Goal: Check status

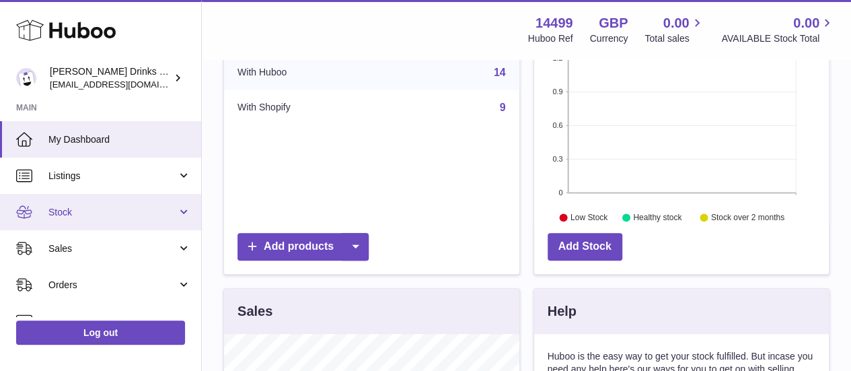
scroll to position [97, 0]
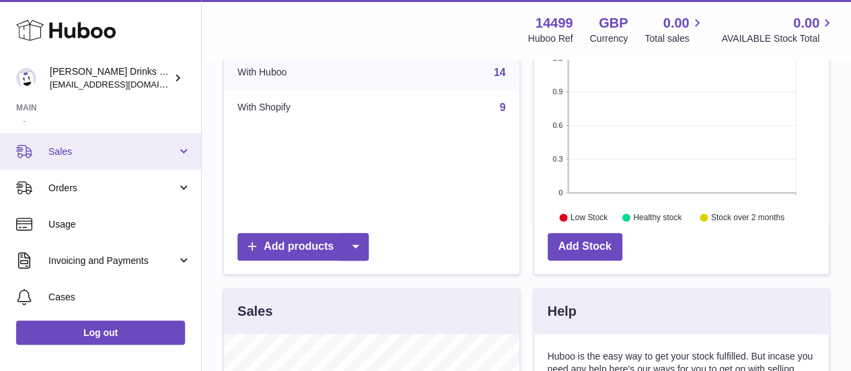
click at [108, 157] on link "Sales" at bounding box center [100, 151] width 201 height 36
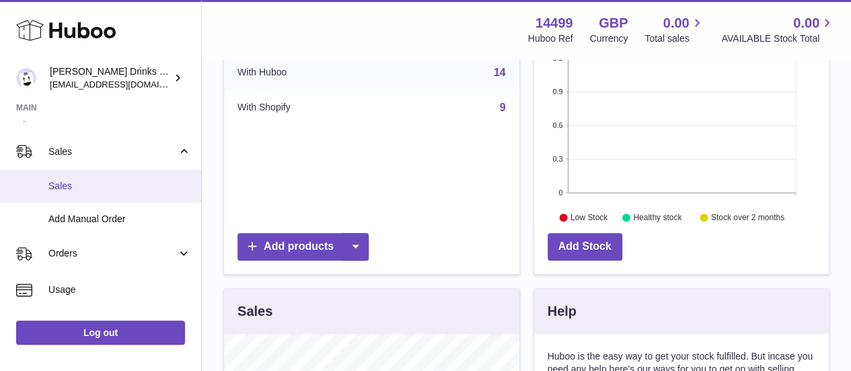
click at [118, 188] on span "Sales" at bounding box center [119, 186] width 143 height 13
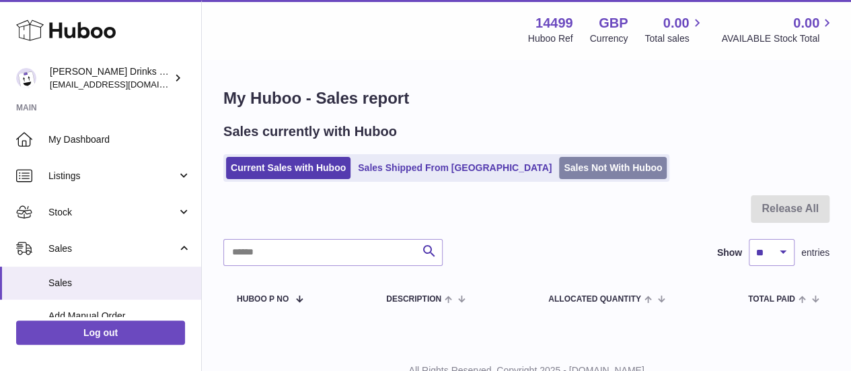
click at [565, 165] on link "Sales Not With Huboo" at bounding box center [613, 168] width 108 height 22
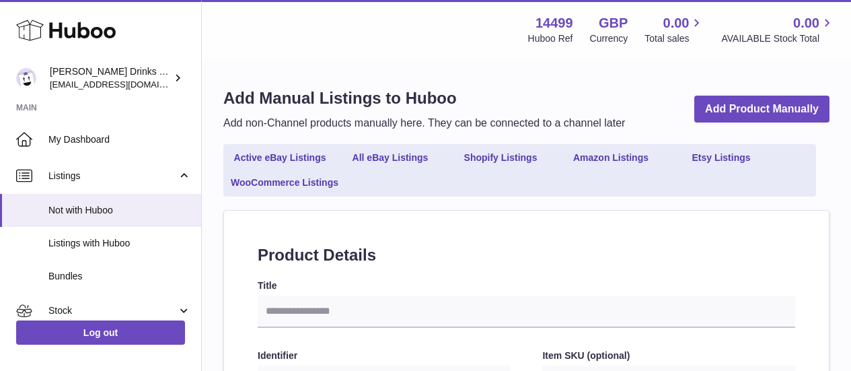
select select
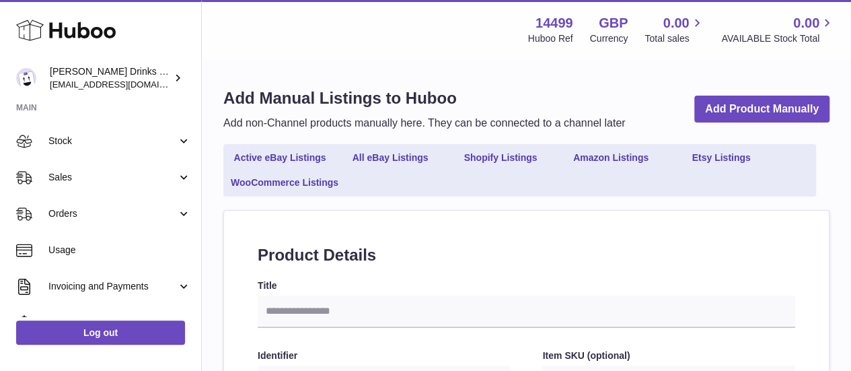
scroll to position [173, 0]
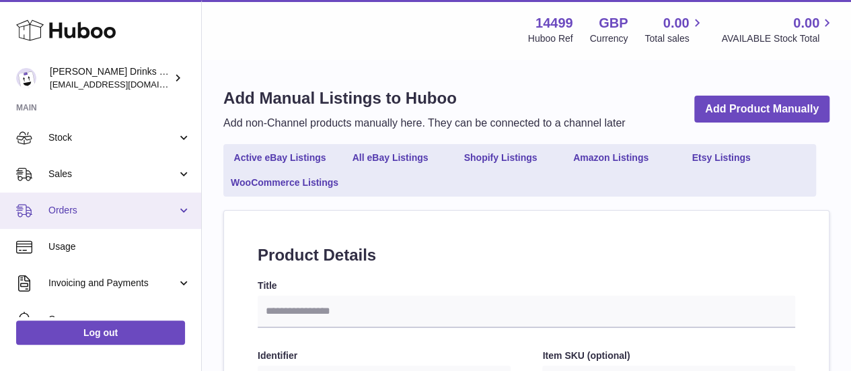
click at [85, 214] on span "Orders" at bounding box center [112, 210] width 128 height 13
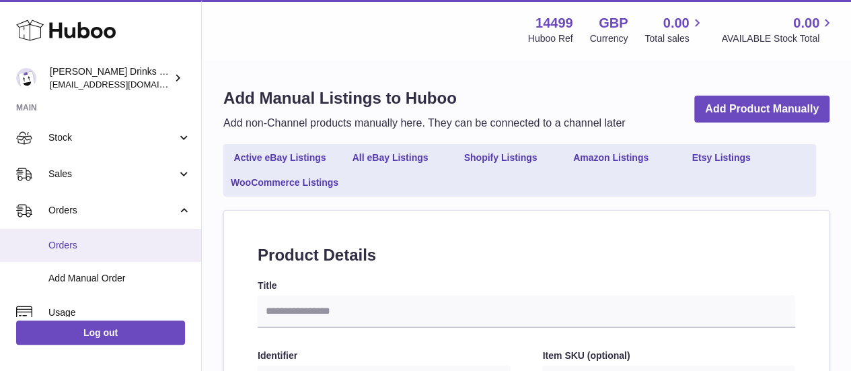
click at [90, 239] on span "Orders" at bounding box center [119, 245] width 143 height 13
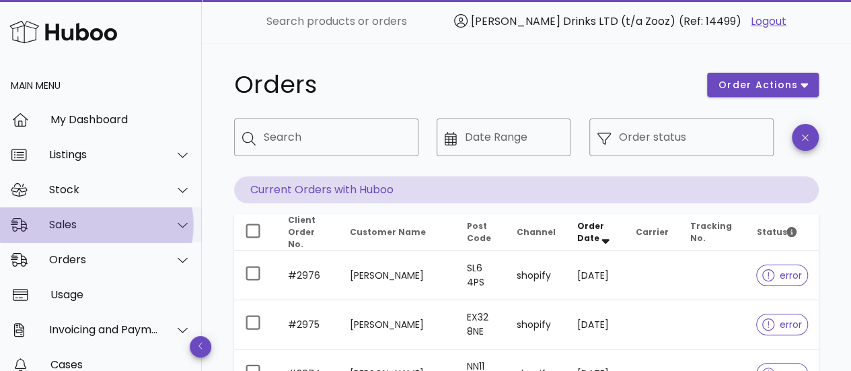
click at [109, 218] on div "Sales" at bounding box center [104, 224] width 110 height 13
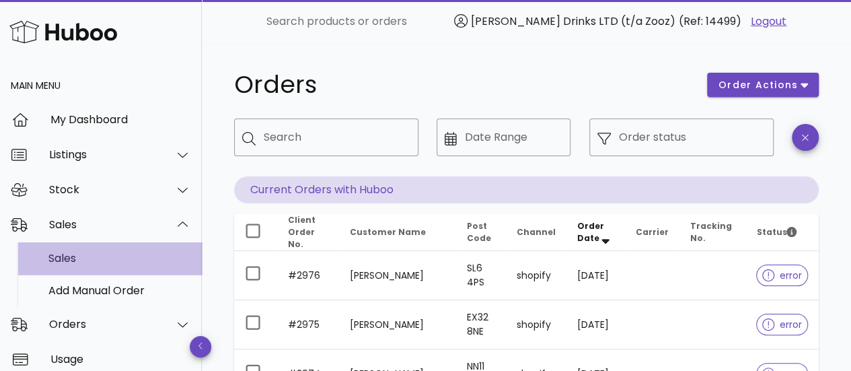
click at [97, 258] on div "Sales" at bounding box center [119, 258] width 143 height 13
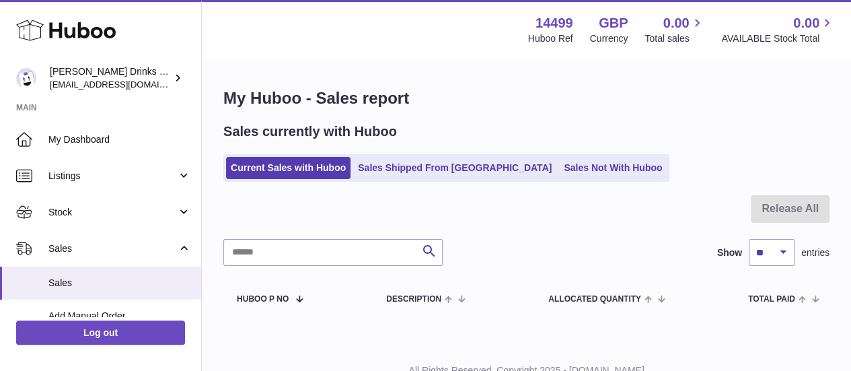
click at [535, 180] on ul "Current Sales with Huboo Sales Shipped From [GEOGRAPHIC_DATA] Sales Not With Hu…" at bounding box center [446, 168] width 446 height 28
click at [559, 172] on link "Sales Not With Huboo" at bounding box center [613, 168] width 108 height 22
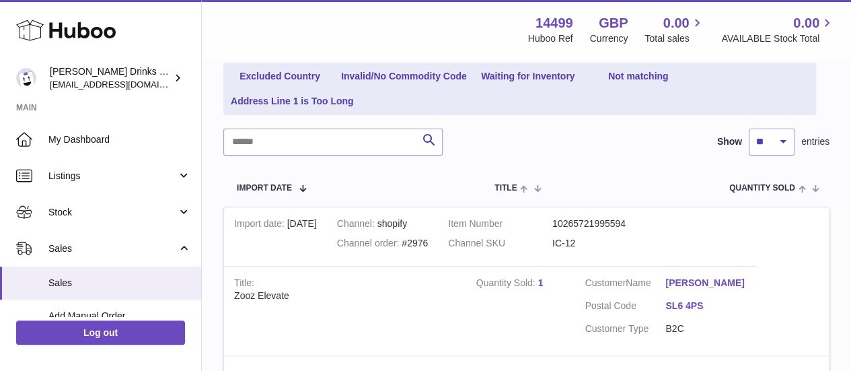
scroll to position [176, 0]
